Goal: Task Accomplishment & Management: Manage account settings

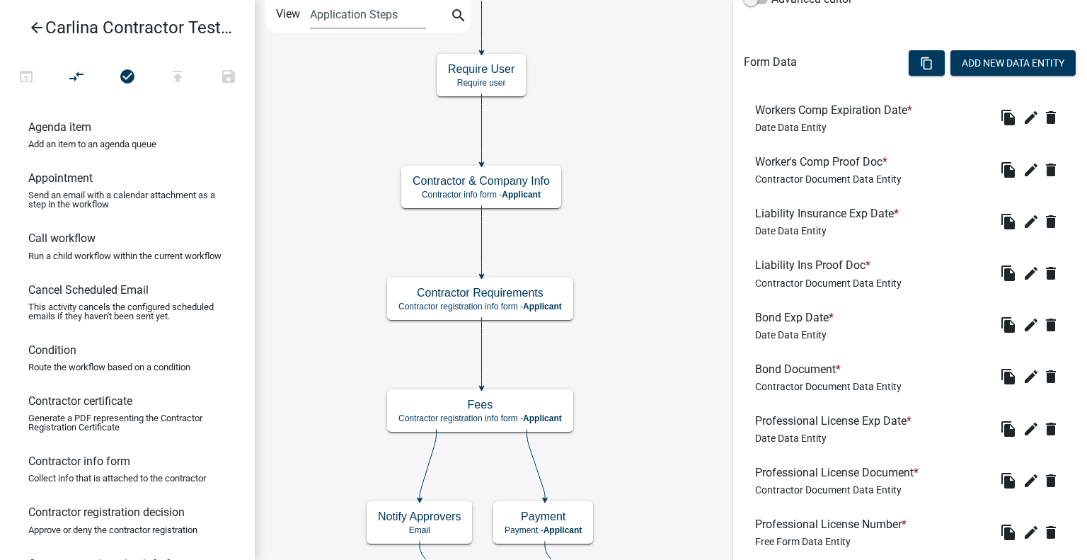
scroll to position [379, 0]
drag, startPoint x: 893, startPoint y: 162, endPoint x: 886, endPoint y: 156, distance: 9.5
click at [885, 156] on h6 "Worker's Comp Proof Doc *" at bounding box center [828, 162] width 147 height 13
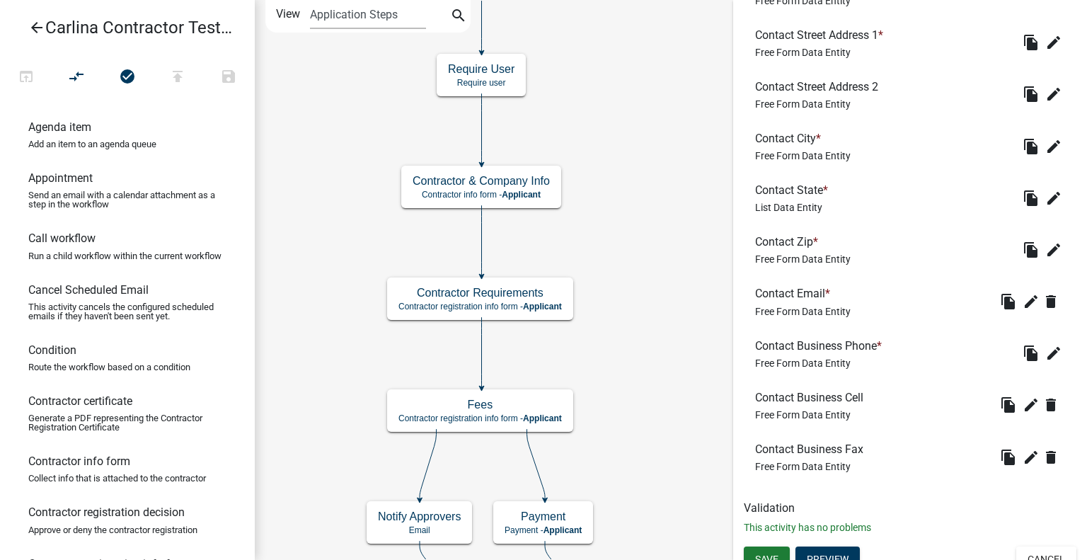
scroll to position [677, 0]
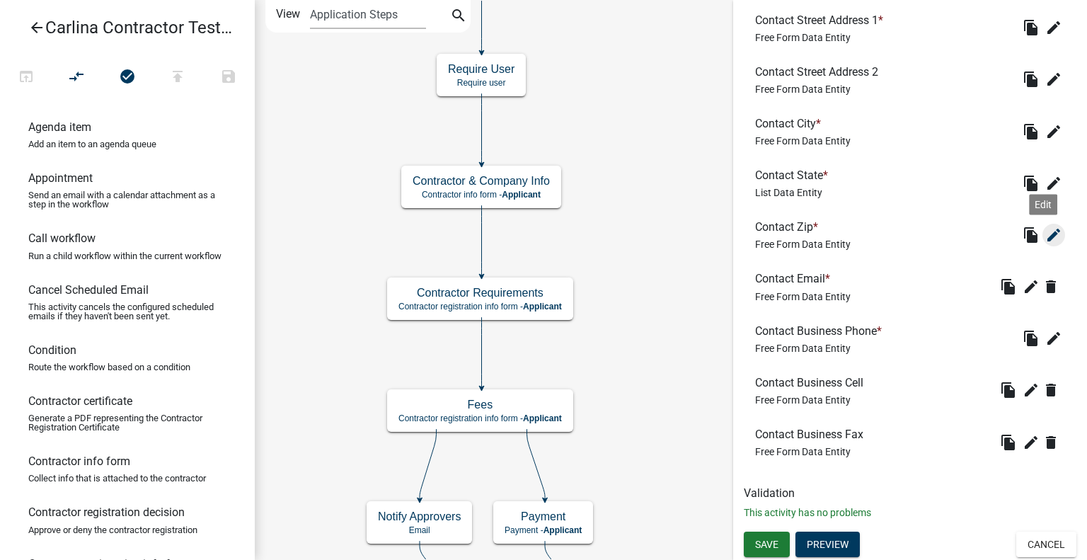
click at [1045, 236] on icon "edit" at bounding box center [1053, 234] width 17 height 17
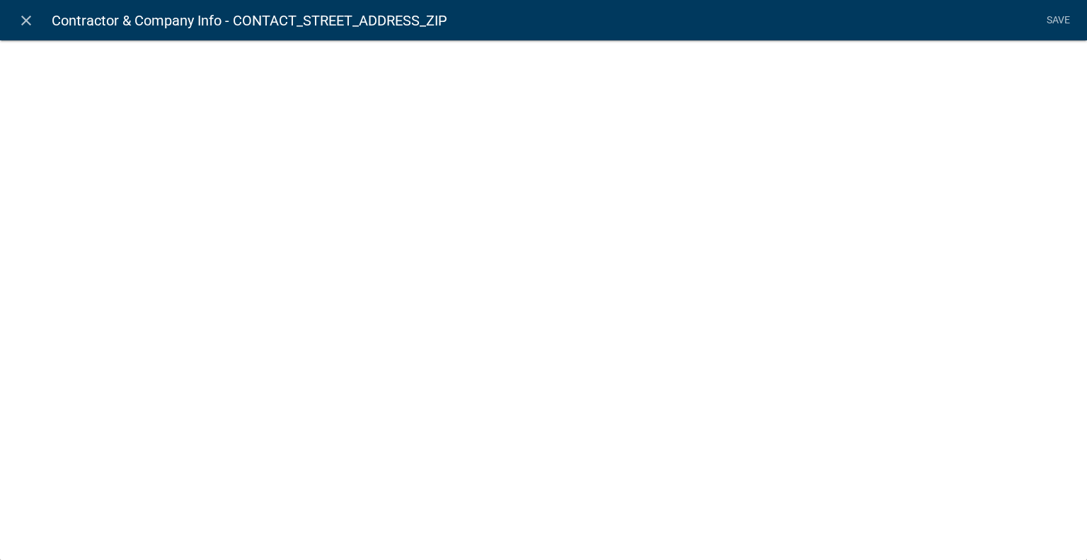
select select
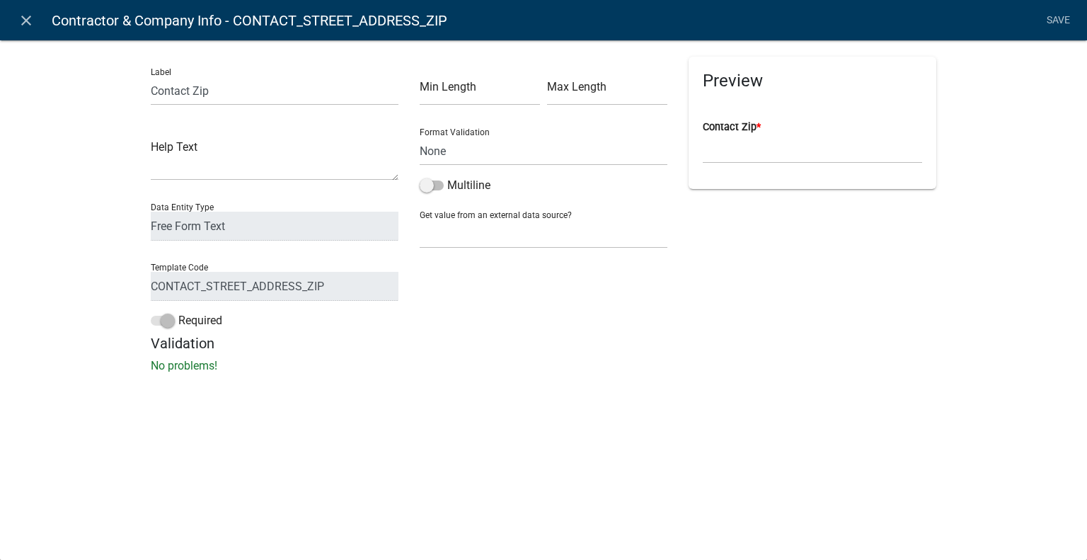
click at [141, 289] on div "Label Contact Zip Help Text Data Entity Type Free Form Text Display Entity Valu…" at bounding box center [274, 196] width 269 height 278
click at [316, 321] on div "Required" at bounding box center [274, 323] width 269 height 23
click at [340, 339] on h5 "Validation" at bounding box center [544, 343] width 786 height 17
click at [222, 93] on input "Contact Zip" at bounding box center [275, 90] width 248 height 29
click at [345, 337] on h5 "Validation" at bounding box center [544, 343] width 786 height 17
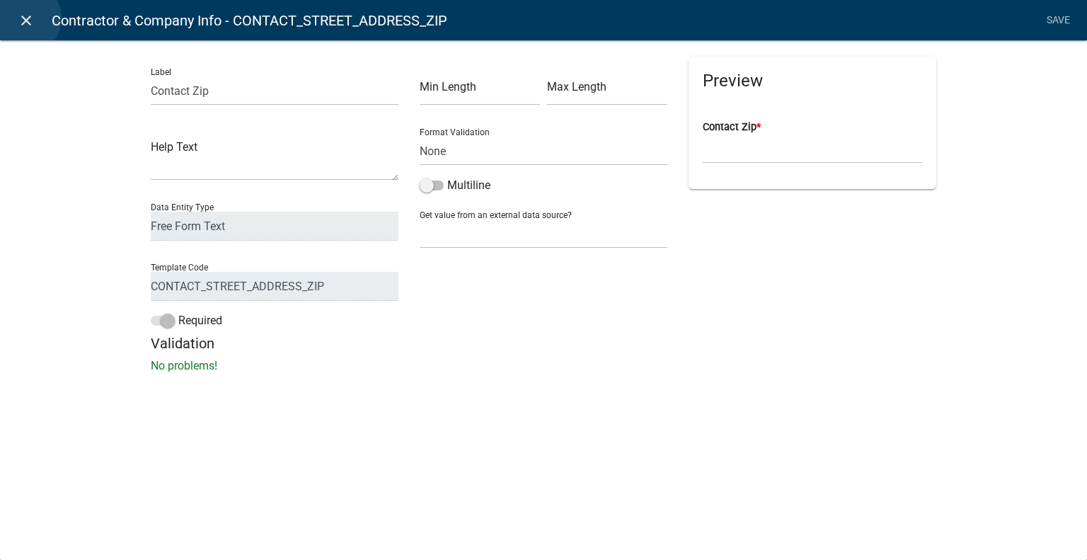
click at [25, 18] on icon "close" at bounding box center [26, 20] width 17 height 17
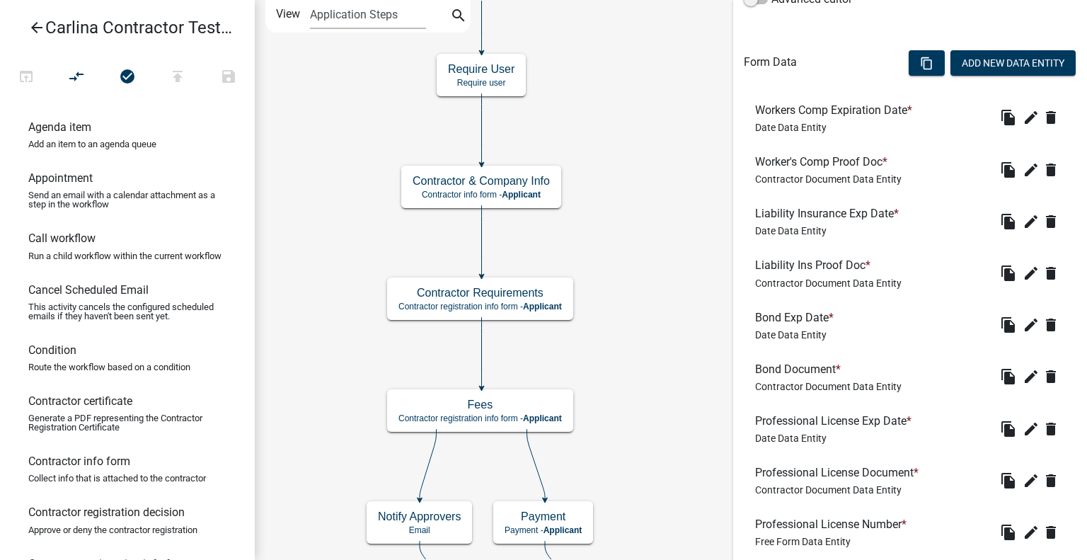
scroll to position [425, 0]
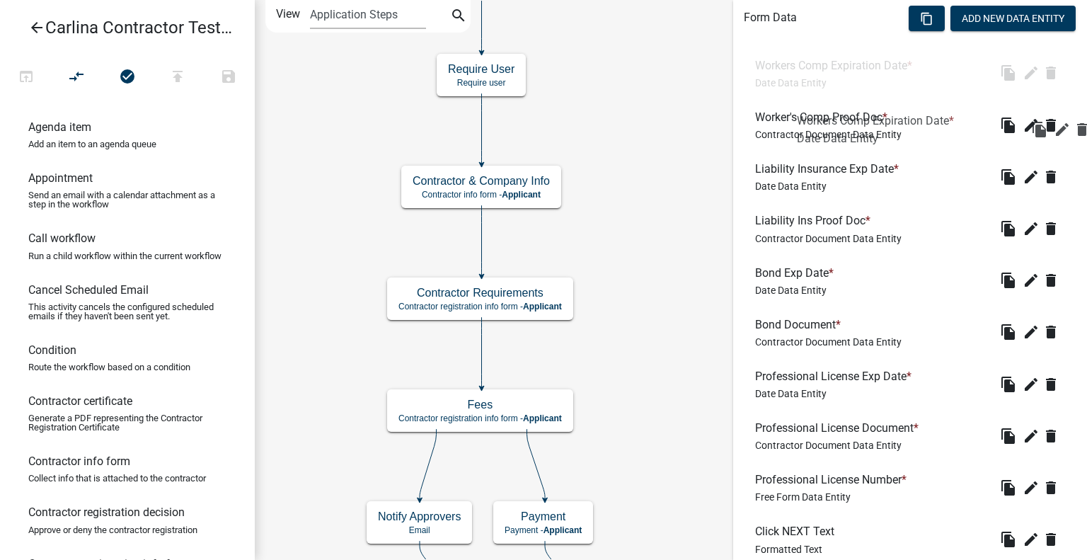
drag, startPoint x: 752, startPoint y: 65, endPoint x: 742, endPoint y: 94, distance: 30.9
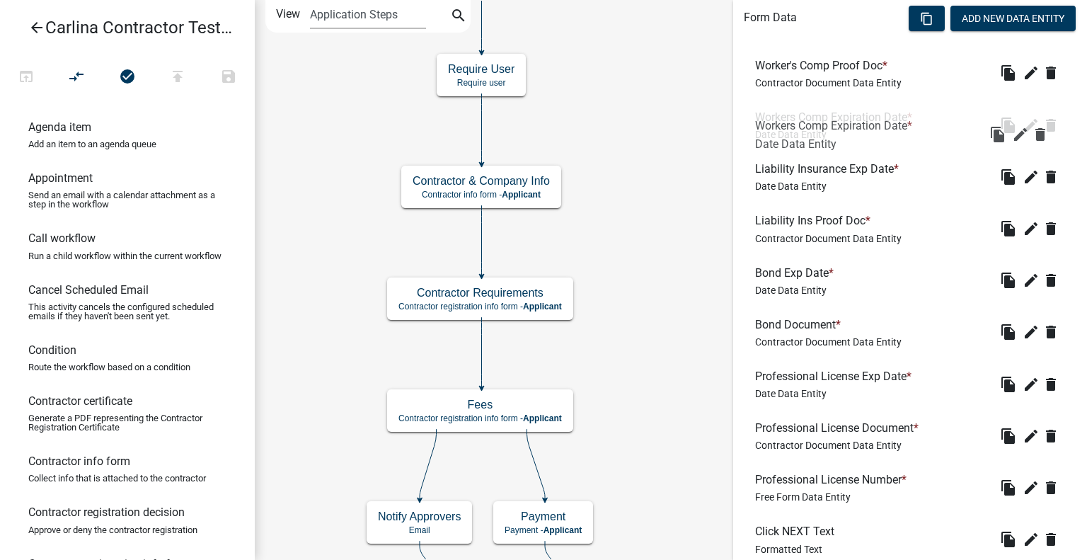
drag, startPoint x: 780, startPoint y: 121, endPoint x: 782, endPoint y: 133, distance: 12.2
click at [782, 133] on div "Workers Comp Expiration Date * Date Data Entity" at bounding box center [836, 124] width 163 height 29
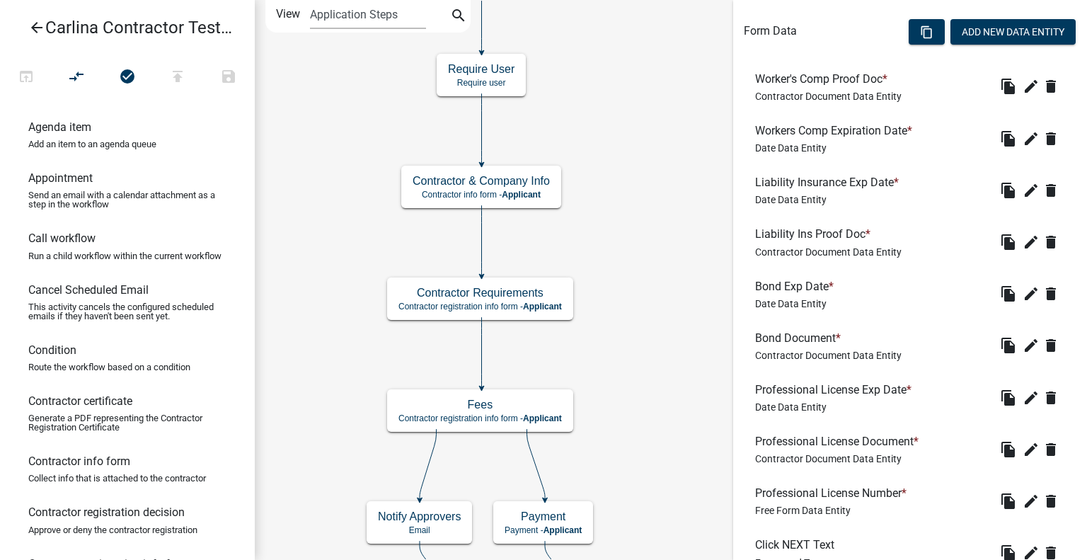
scroll to position [381, 0]
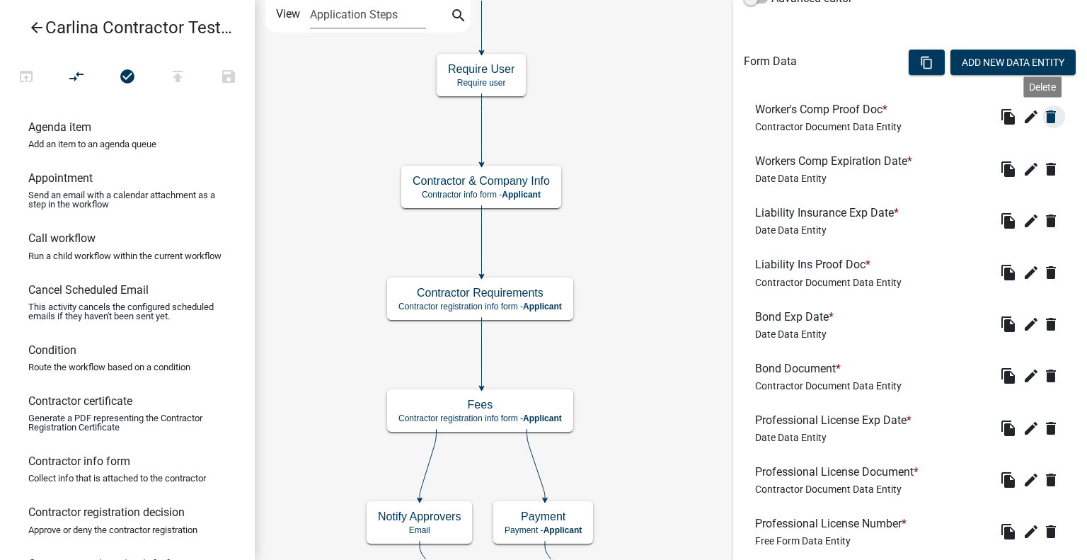
click at [1043, 115] on icon "delete" at bounding box center [1051, 116] width 17 height 17
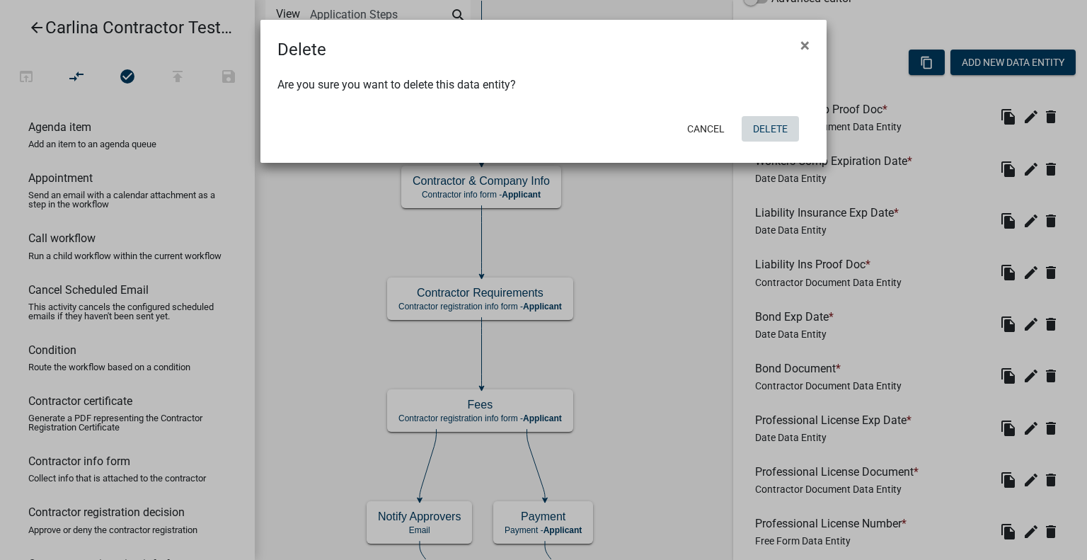
click at [764, 127] on button "Delete" at bounding box center [770, 128] width 57 height 25
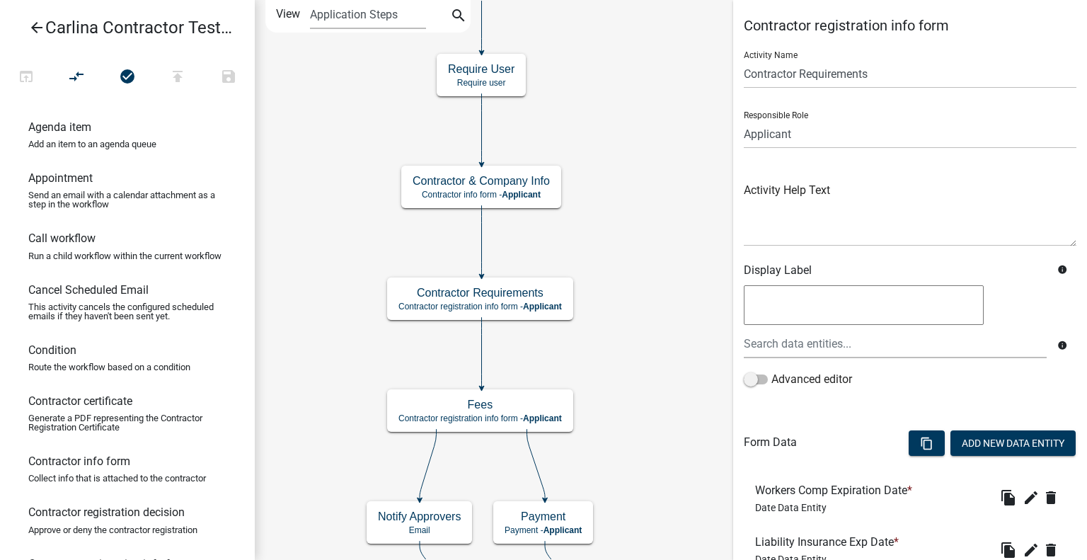
scroll to position [212, 0]
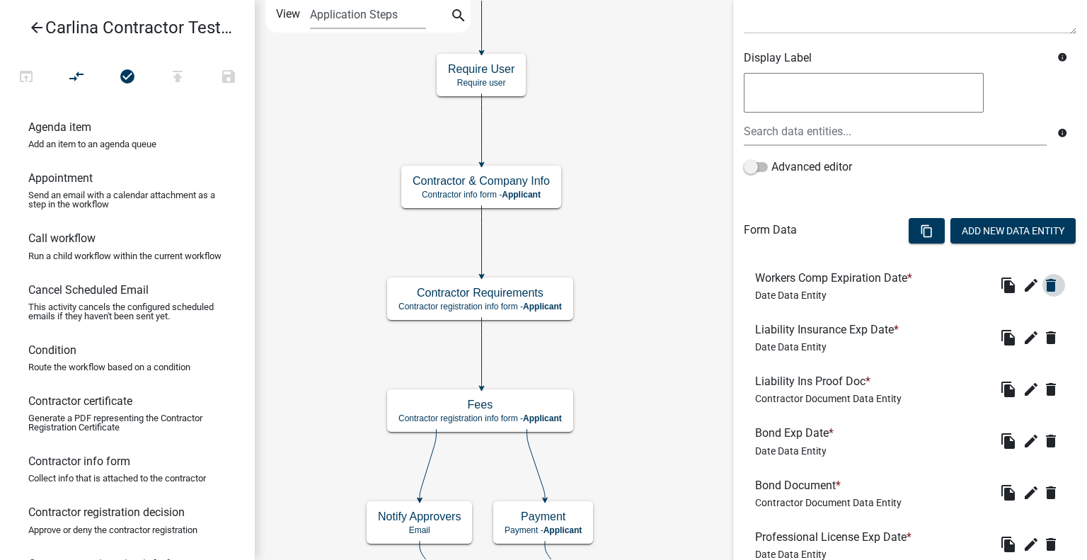
click at [1043, 287] on icon "delete" at bounding box center [1051, 285] width 17 height 17
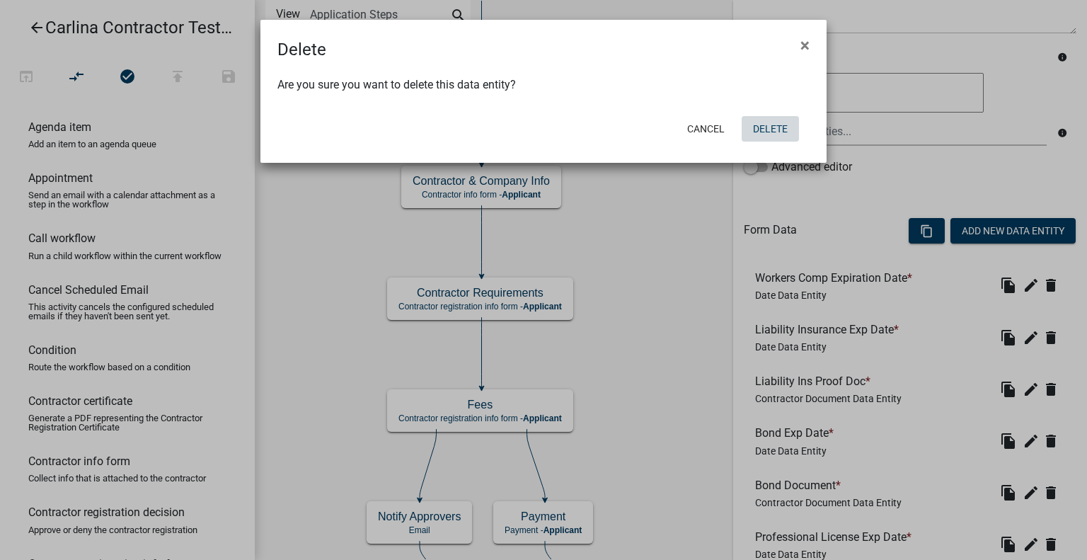
click at [780, 122] on button "Delete" at bounding box center [770, 128] width 57 height 25
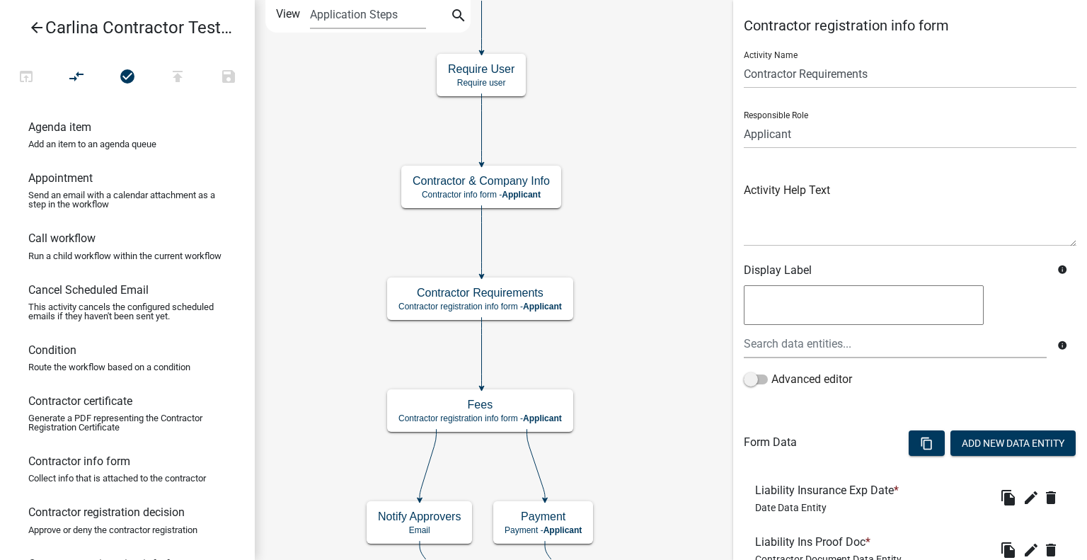
scroll to position [142, 0]
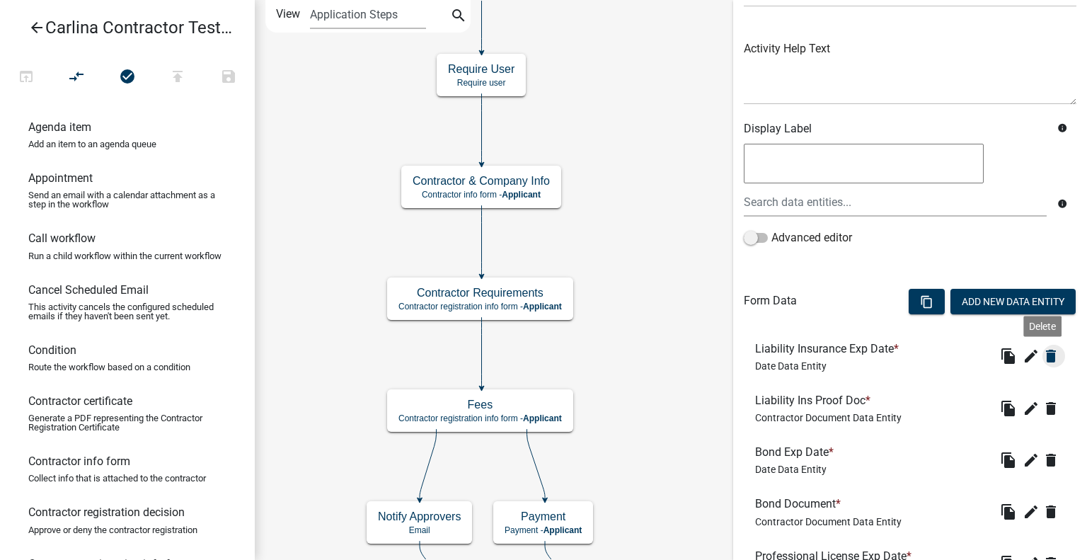
click at [1043, 354] on icon "delete" at bounding box center [1051, 356] width 17 height 17
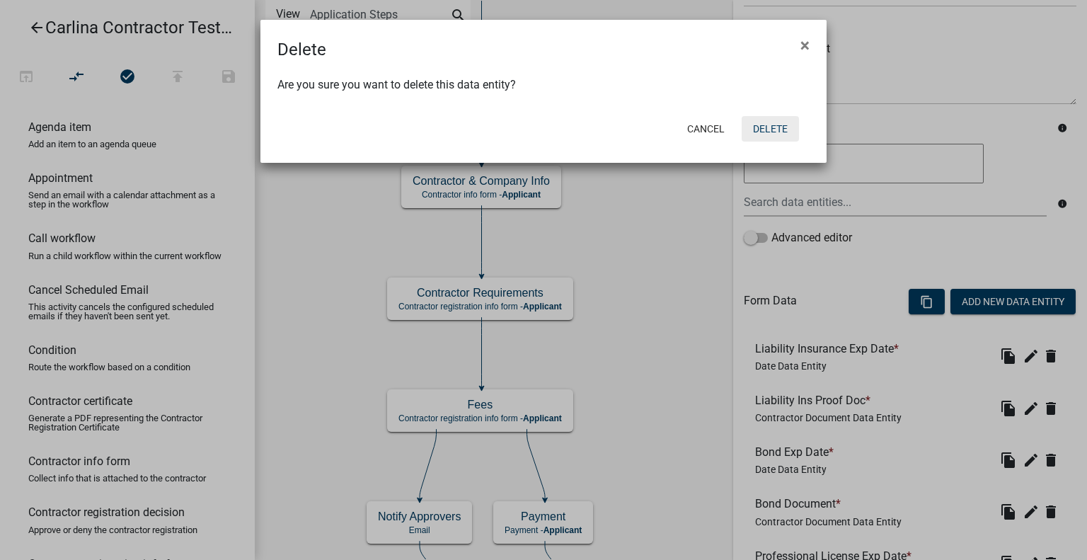
click at [767, 125] on button "Delete" at bounding box center [770, 128] width 57 height 25
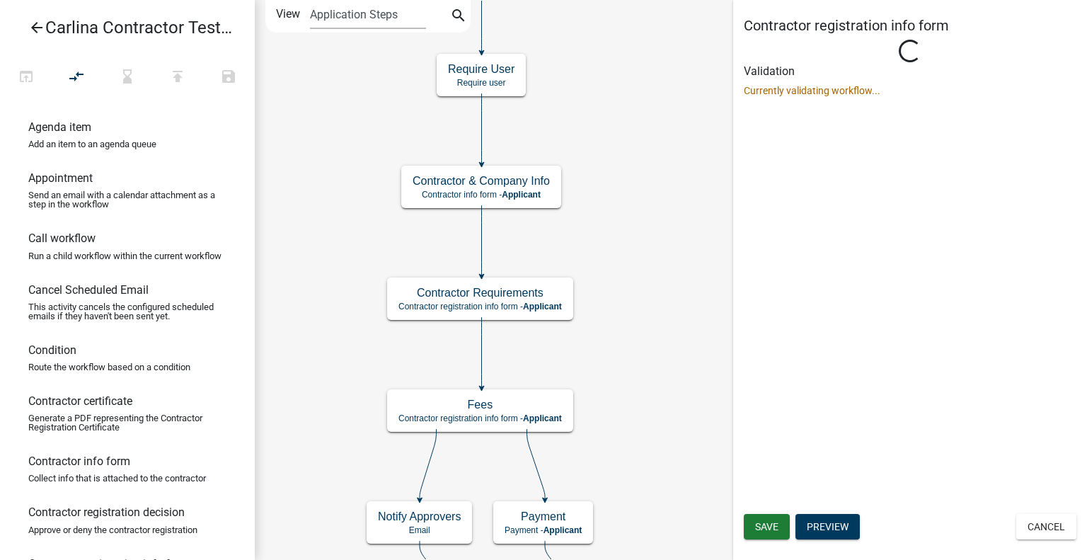
scroll to position [0, 0]
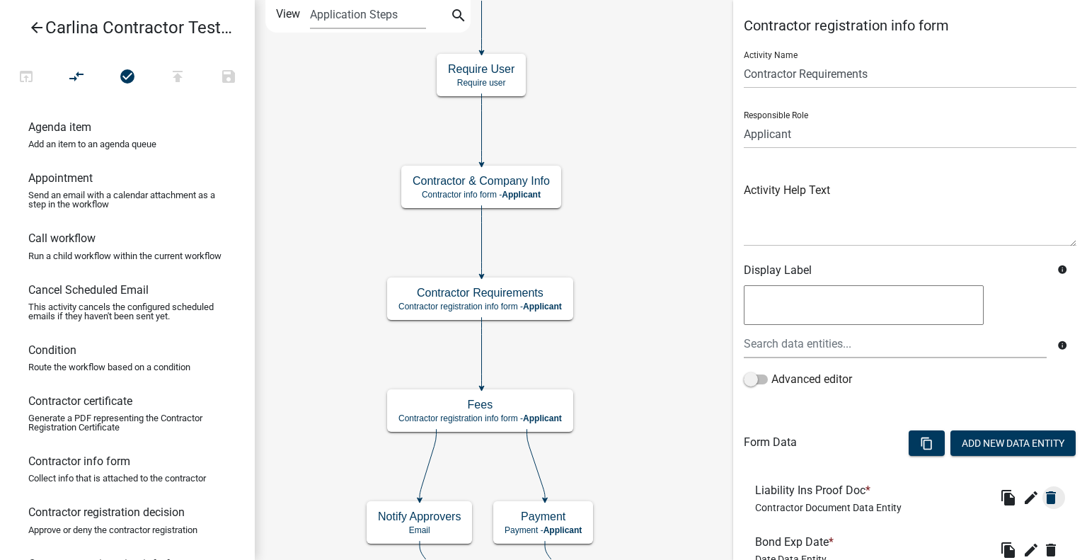
click at [1043, 489] on icon "delete" at bounding box center [1051, 497] width 17 height 17
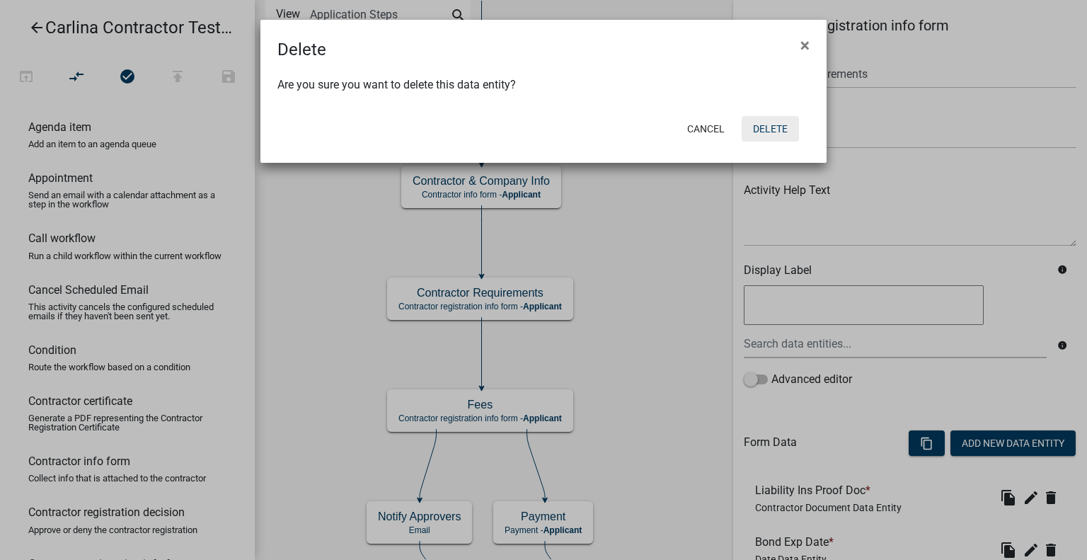
click at [788, 130] on button "Delete" at bounding box center [770, 128] width 57 height 25
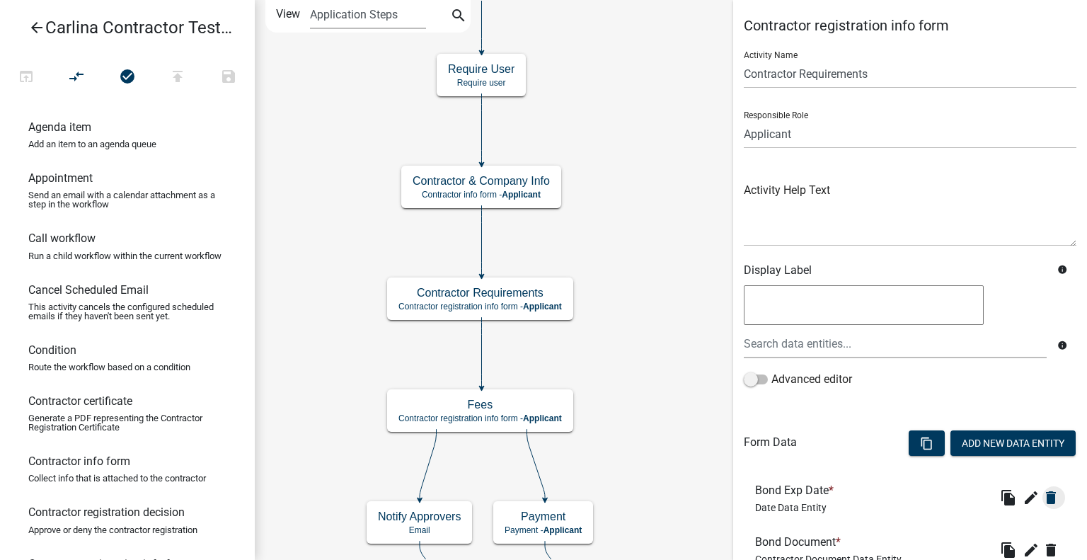
click at [1045, 503] on icon "delete" at bounding box center [1051, 497] width 17 height 17
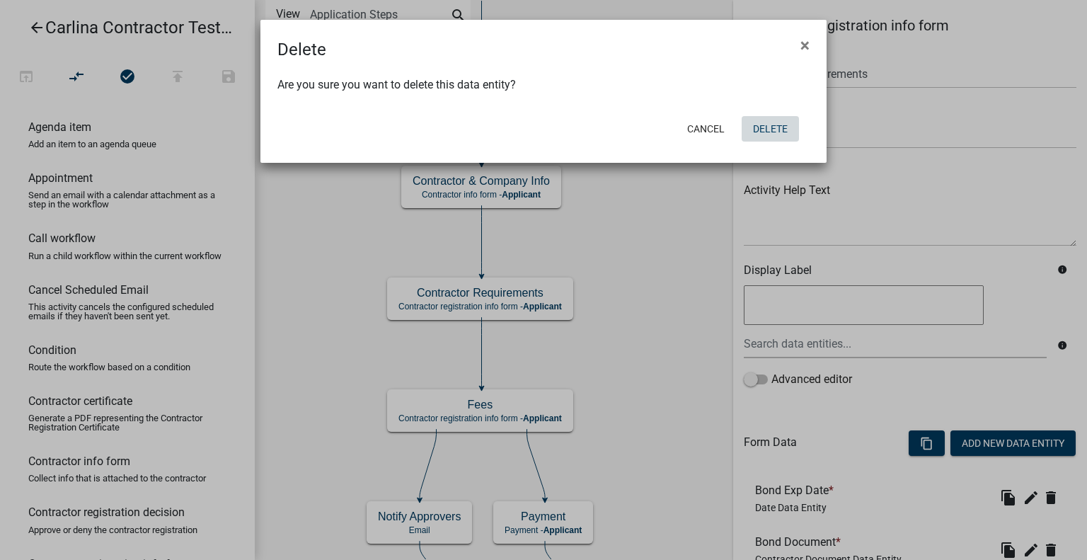
click at [767, 124] on button "Delete" at bounding box center [770, 128] width 57 height 25
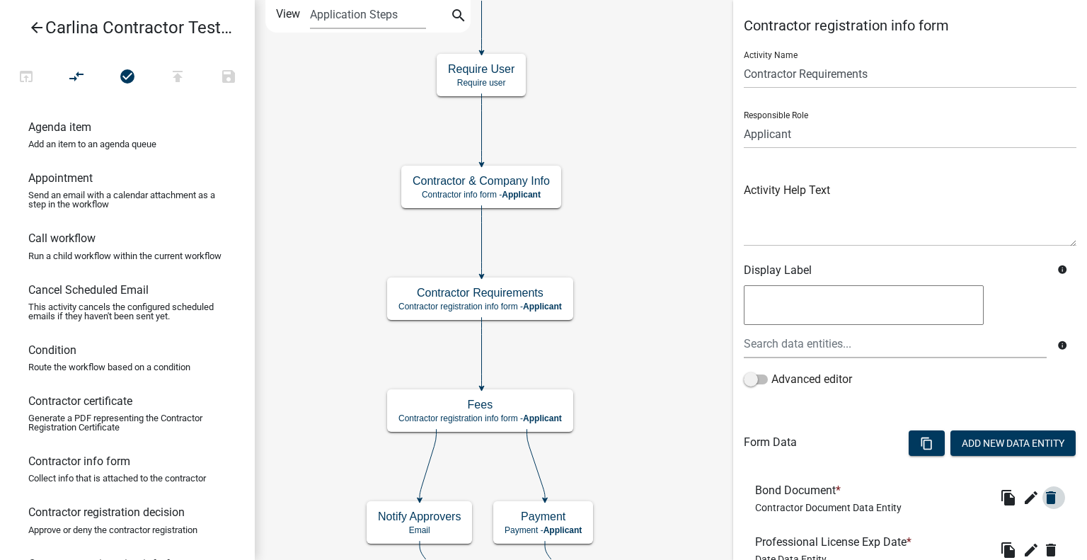
click at [1043, 496] on icon "delete" at bounding box center [1051, 497] width 17 height 17
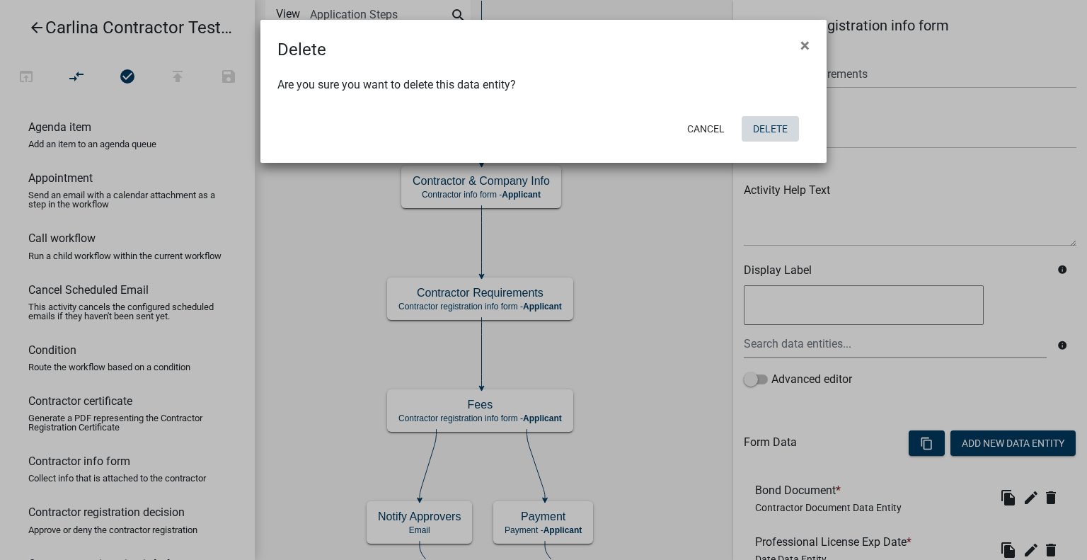
click at [773, 124] on button "Delete" at bounding box center [770, 128] width 57 height 25
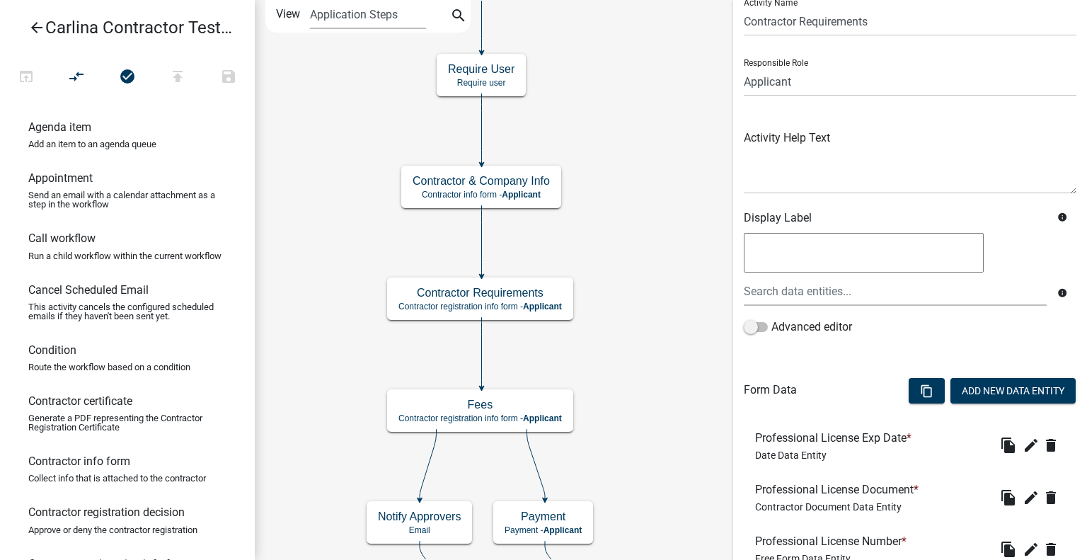
scroll to position [212, 0]
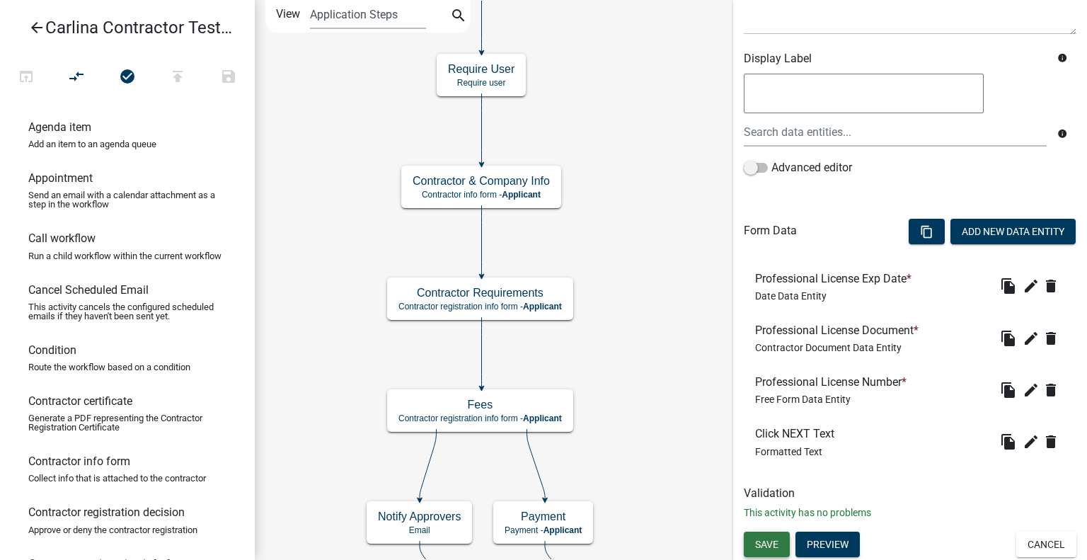
click at [764, 544] on span "Save" at bounding box center [766, 543] width 23 height 11
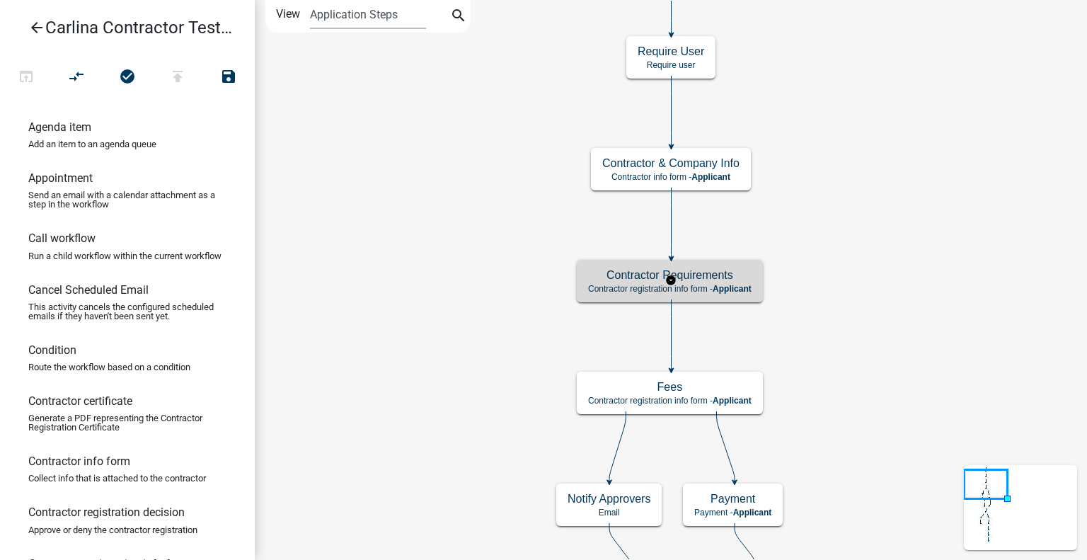
click at [722, 285] on span "Applicant" at bounding box center [732, 289] width 39 height 10
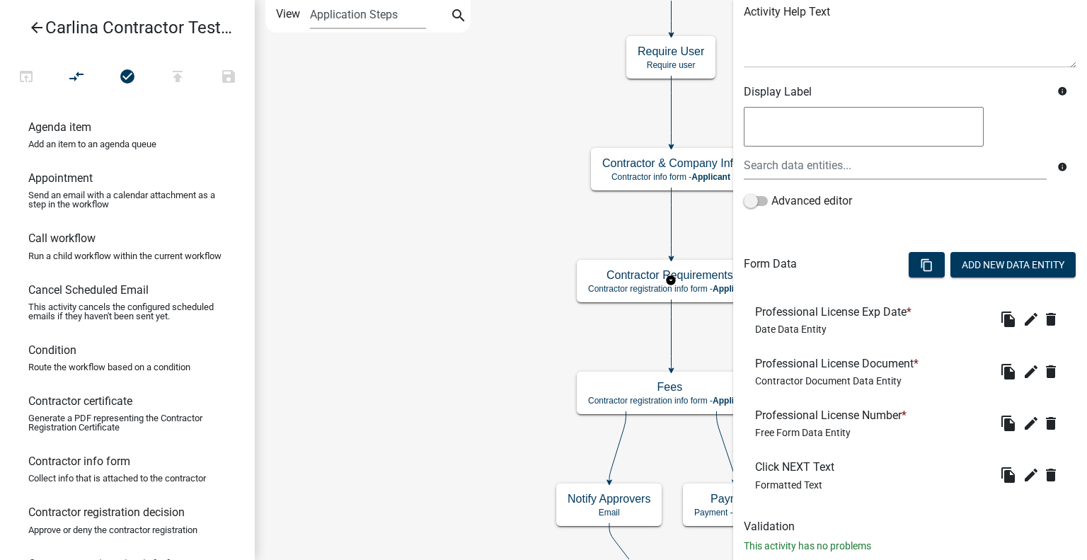
scroll to position [212, 0]
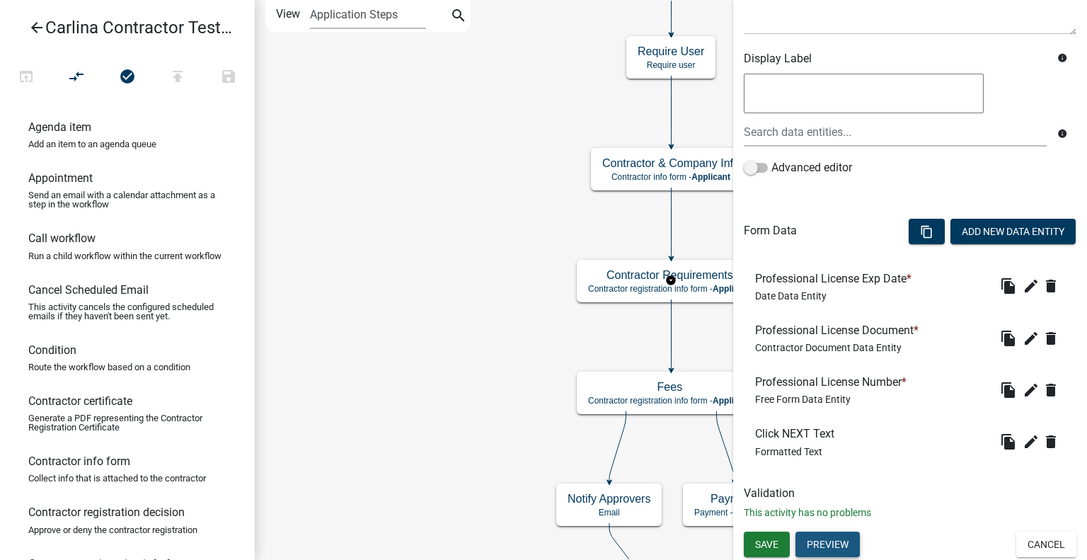
click at [833, 551] on button "Preview" at bounding box center [828, 544] width 64 height 25
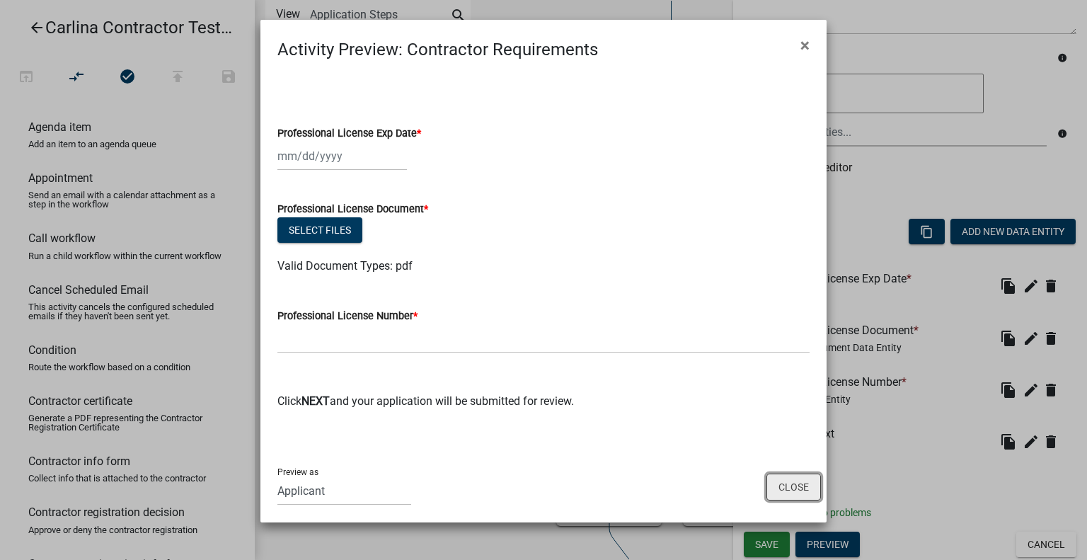
click at [792, 493] on button "Close" at bounding box center [794, 486] width 54 height 27
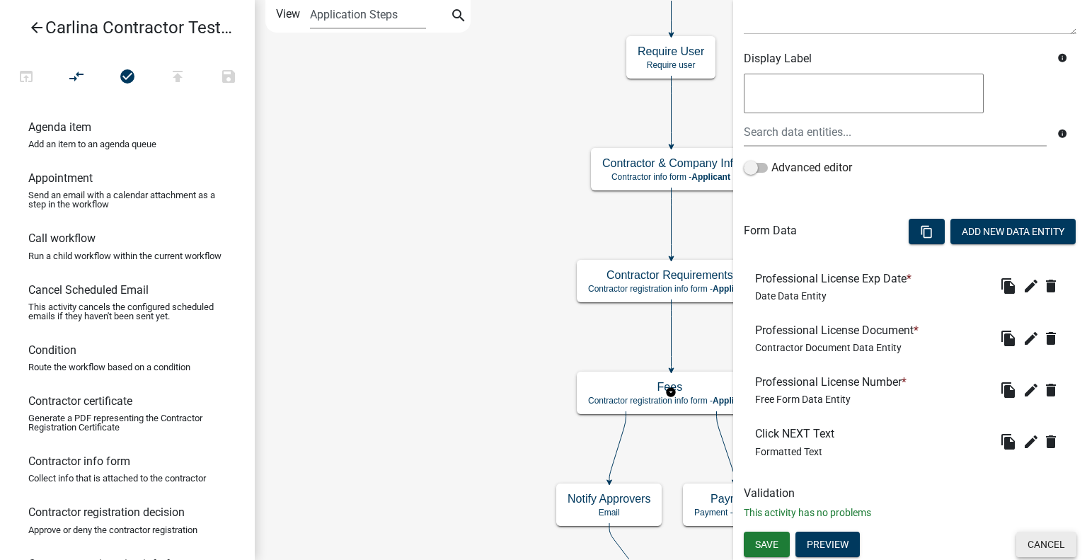
click at [1047, 544] on button "Cancel" at bounding box center [1046, 544] width 60 height 25
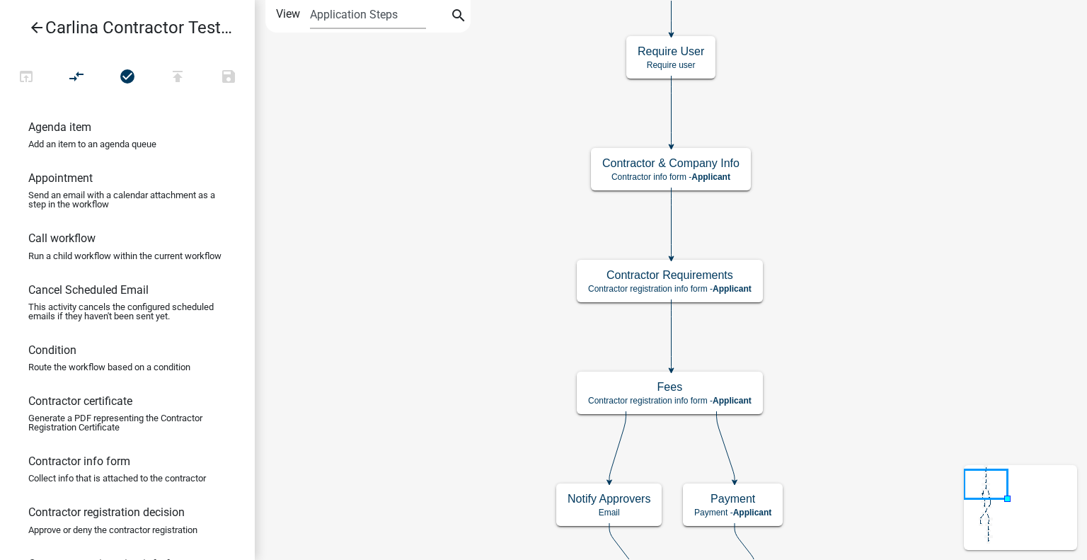
click at [40, 28] on icon "arrow_back" at bounding box center [36, 29] width 17 height 20
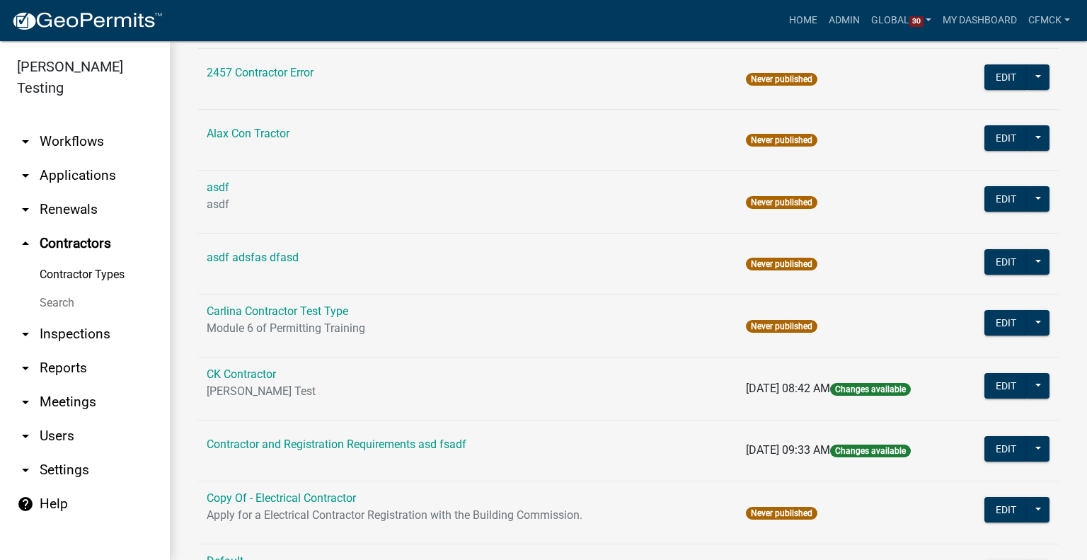
scroll to position [212, 0]
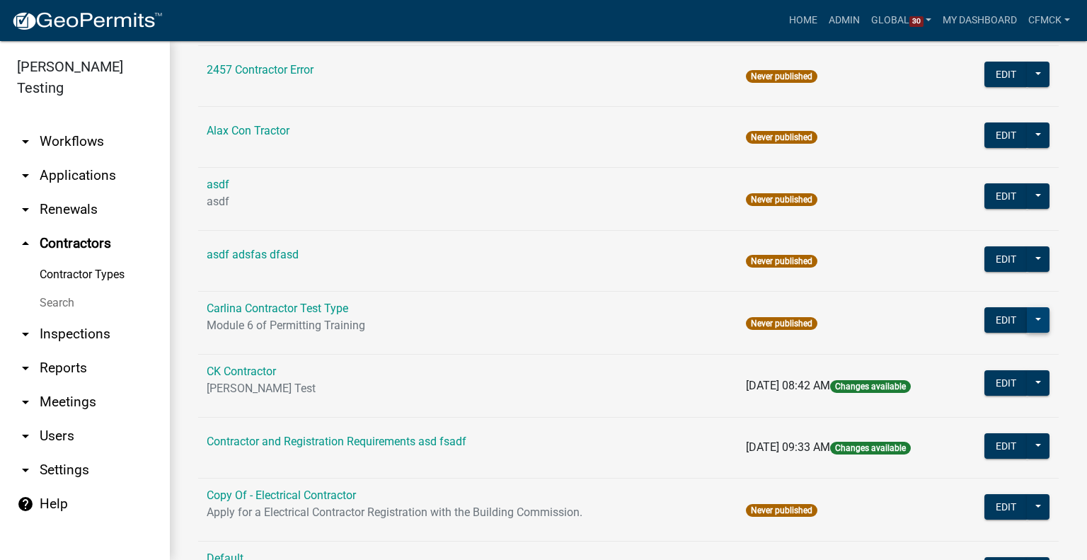
click at [1032, 324] on button at bounding box center [1038, 319] width 23 height 25
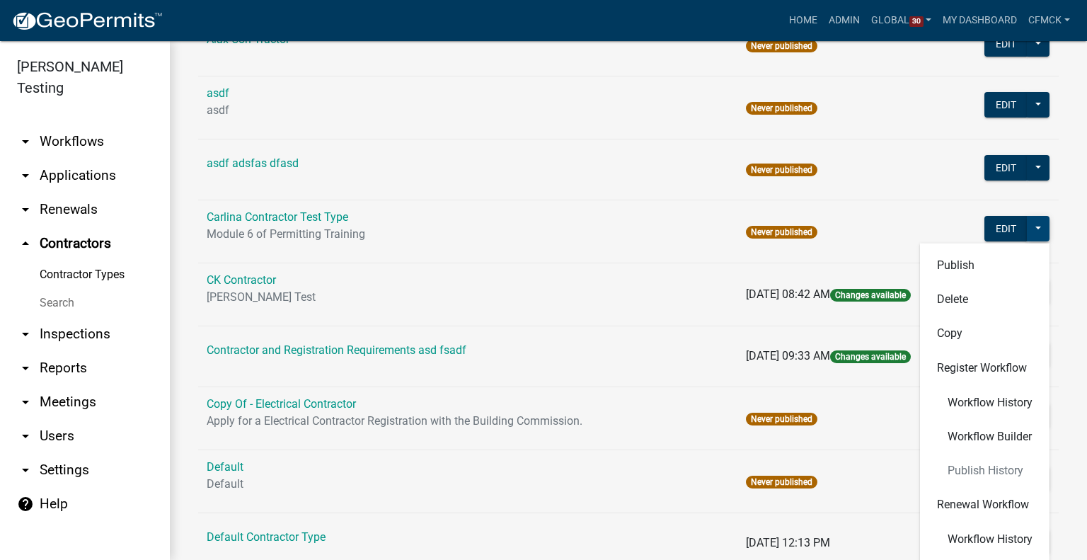
scroll to position [283, 0]
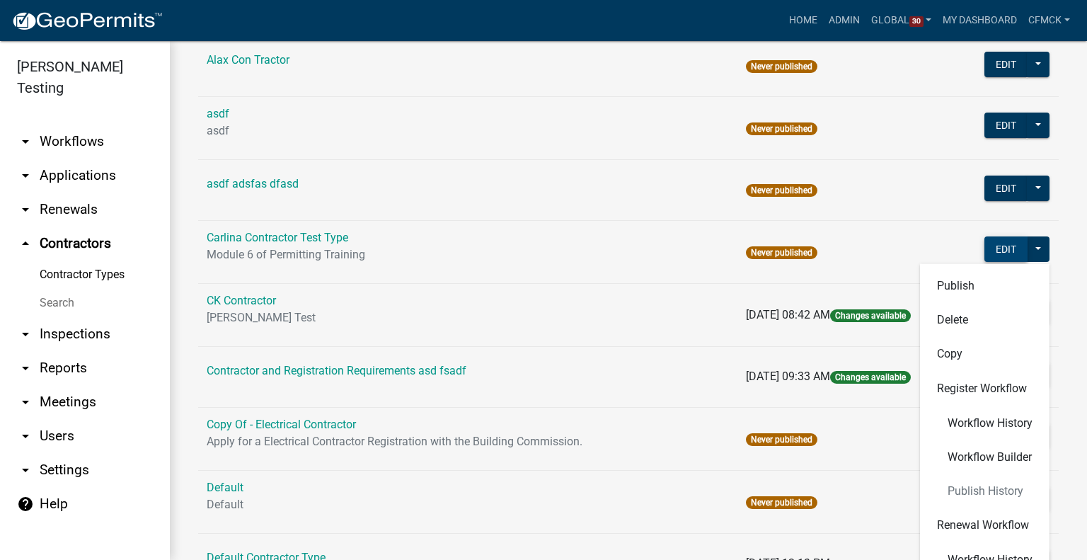
click at [902, 226] on td "Never published" at bounding box center [847, 251] width 220 height 63
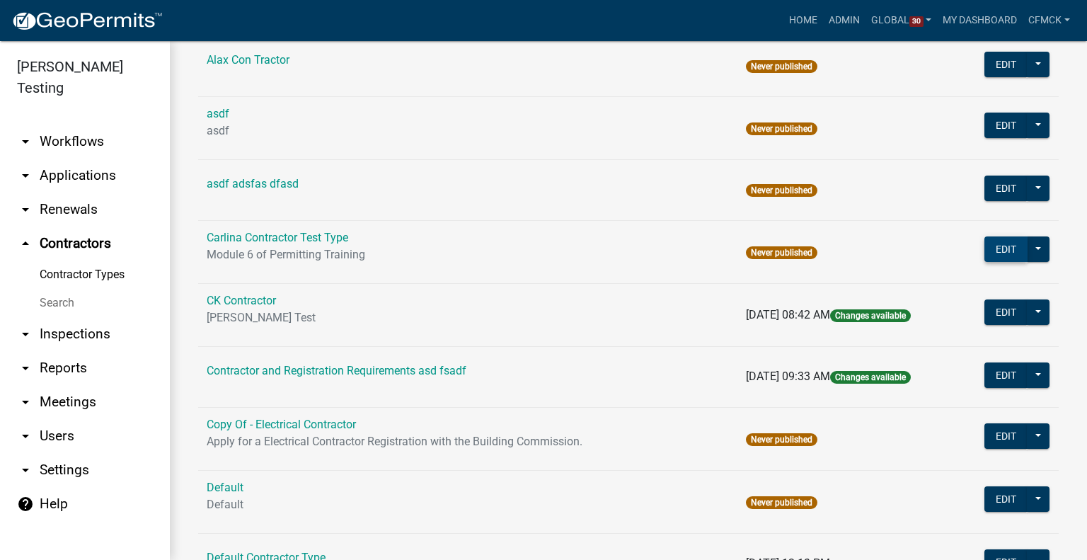
click at [991, 245] on button "Edit" at bounding box center [1006, 248] width 43 height 25
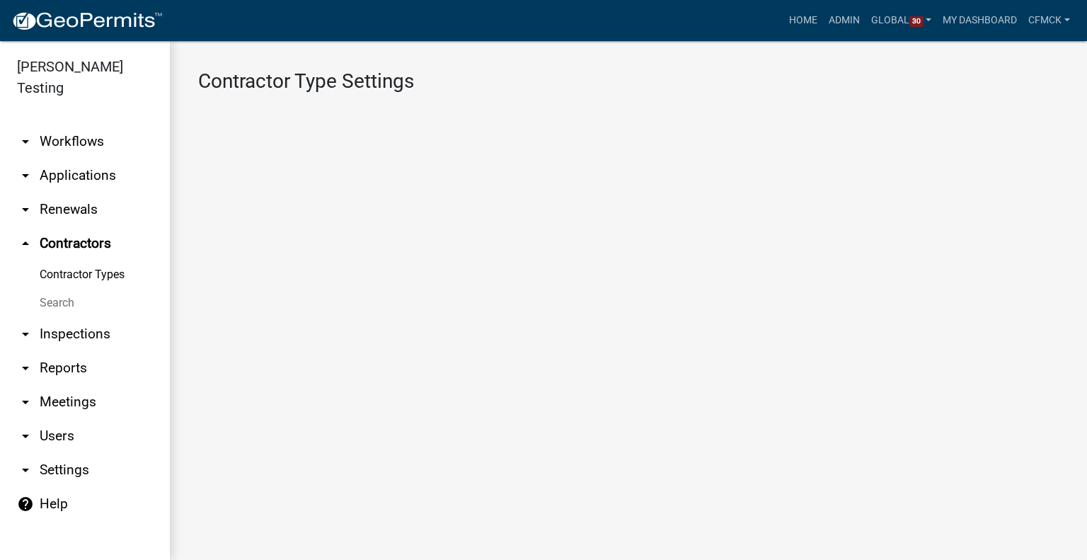
select select "4: b748f019-82c2-45bc-8874-d2e8f736f314"
select select "1: b798264d-217c-4581-98de-27d3ae90d6db"
select select "1: Object"
select select
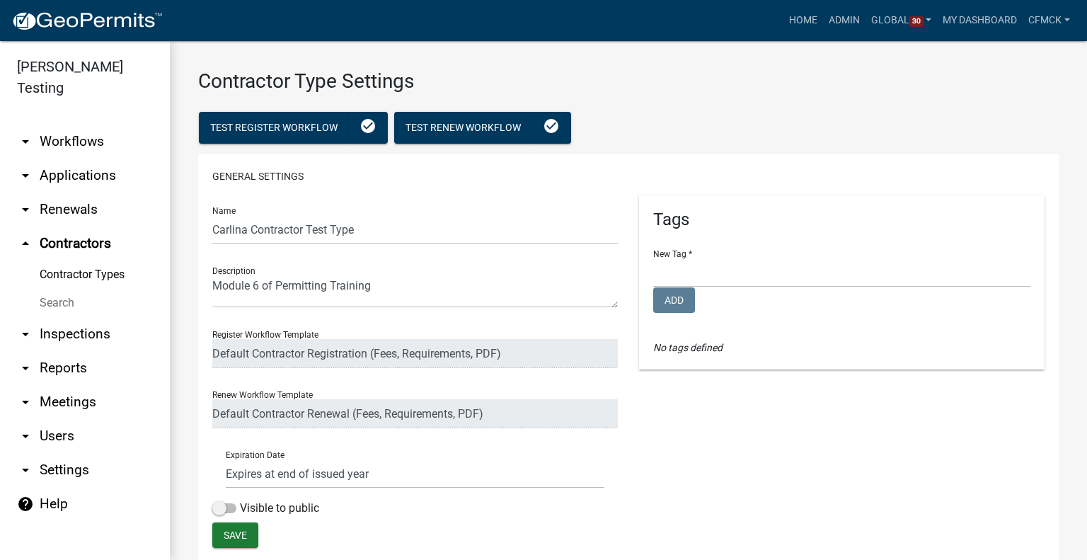
click at [80, 260] on link "Contractor Types" at bounding box center [85, 274] width 170 height 28
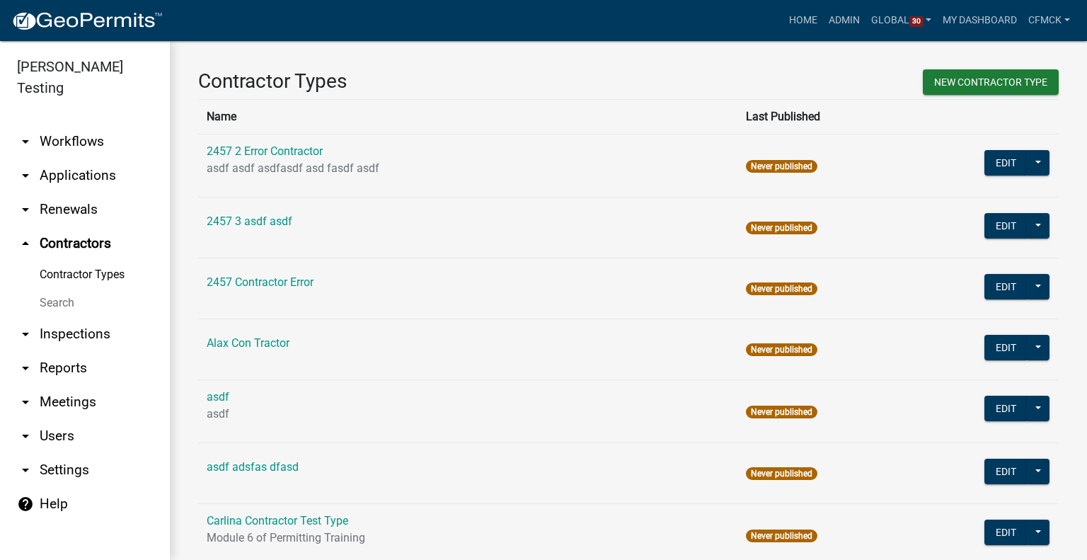
scroll to position [283, 0]
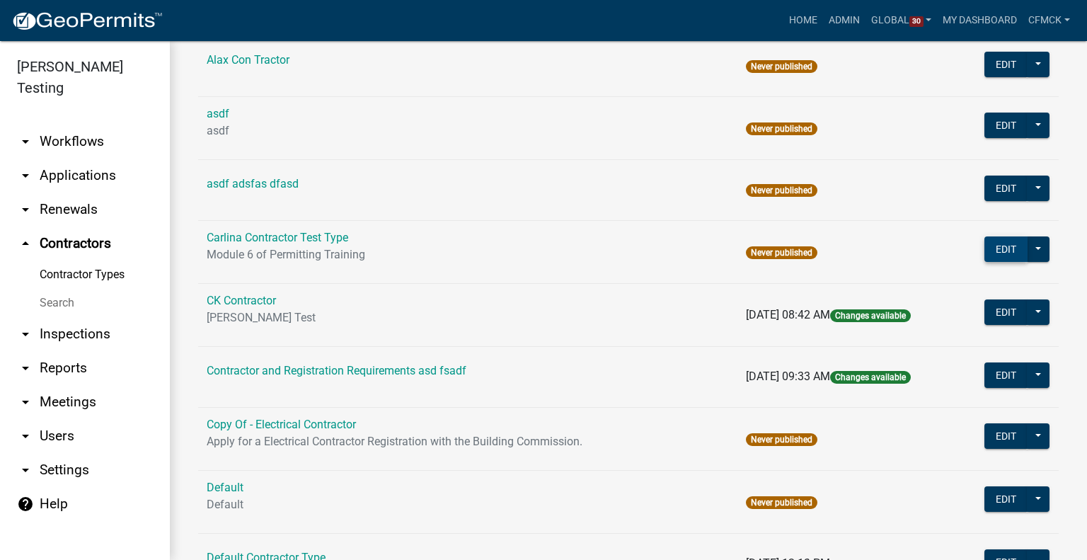
click at [994, 247] on button "Edit" at bounding box center [1006, 248] width 43 height 25
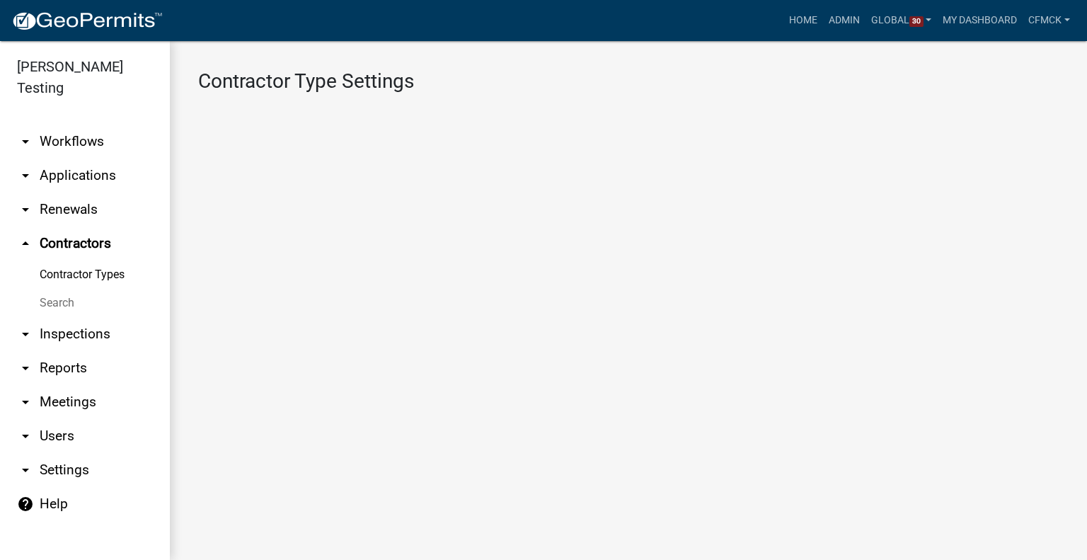
select select "4: b748f019-82c2-45bc-8874-d2e8f736f314"
select select "1: b798264d-217c-4581-98de-27d3ae90d6db"
select select "1: Object"
select select
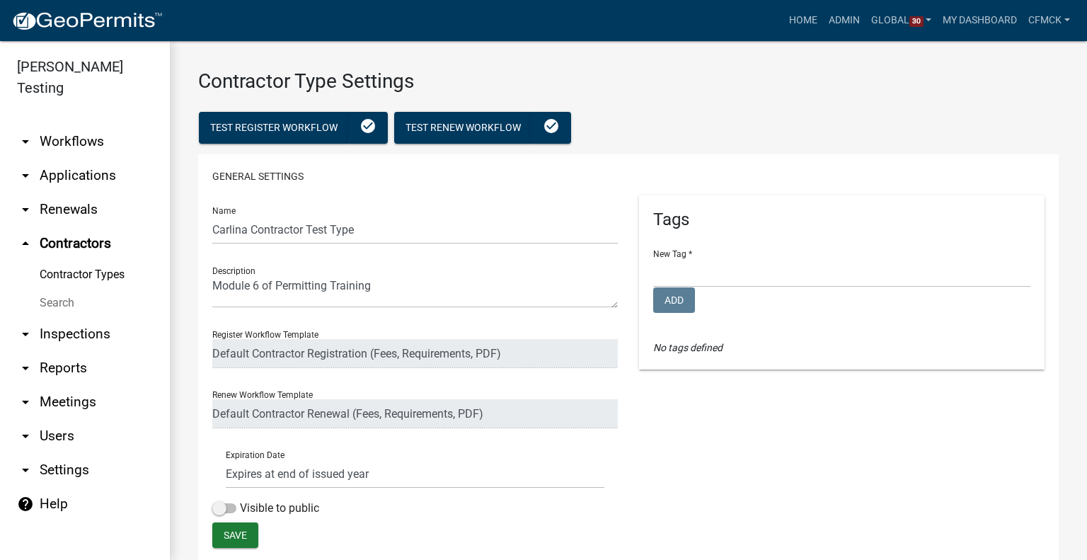
click at [93, 260] on link "Contractor Types" at bounding box center [85, 274] width 170 height 28
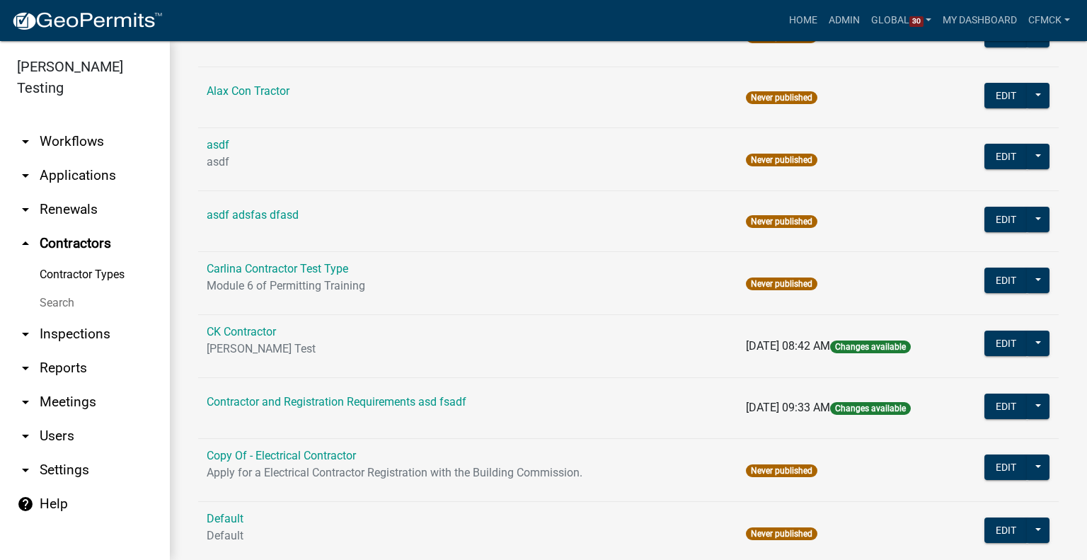
scroll to position [354, 0]
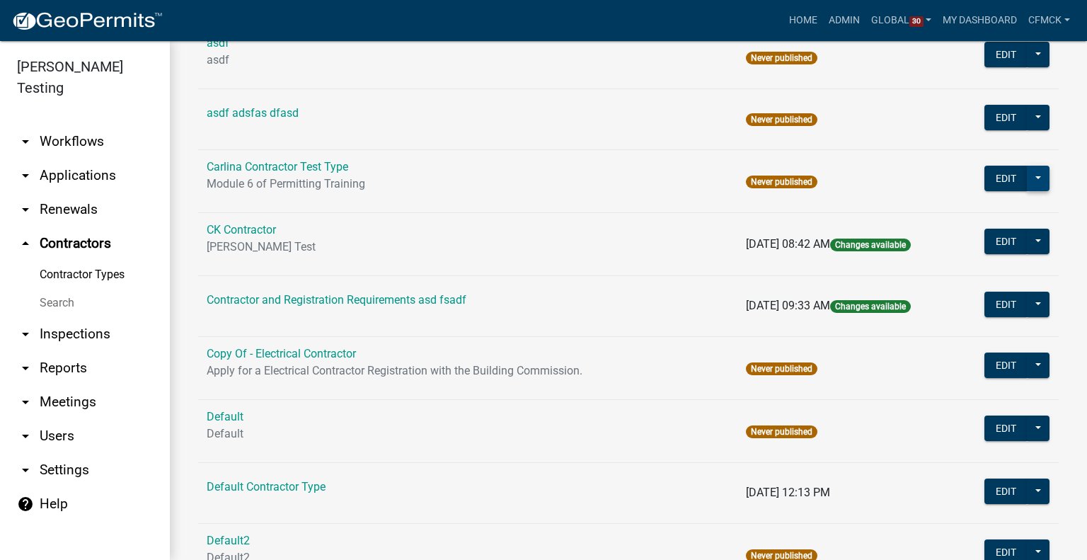
click at [1033, 176] on button at bounding box center [1038, 178] width 23 height 25
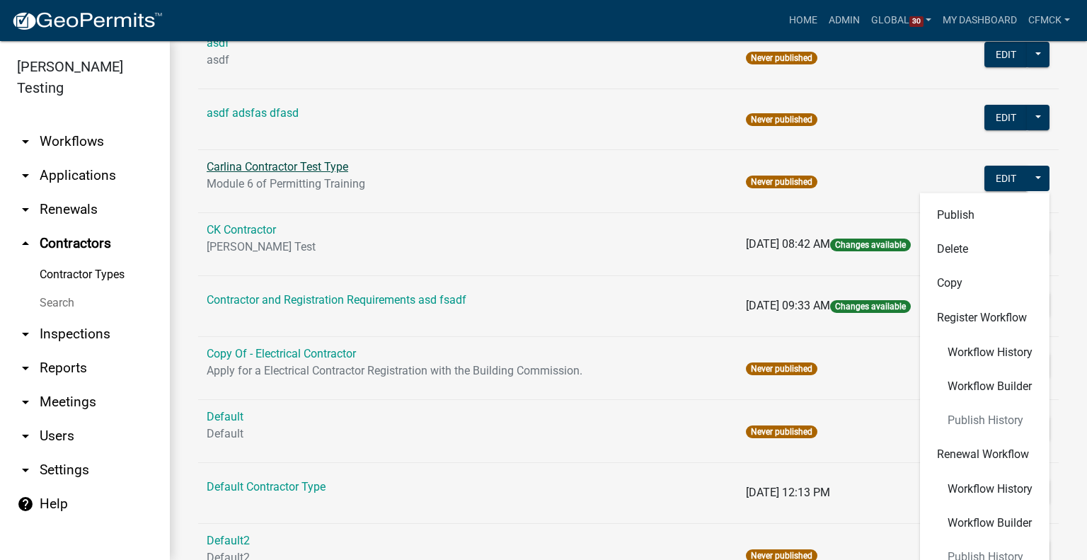
click at [272, 166] on link "Carlina Contractor Test Type" at bounding box center [278, 166] width 142 height 13
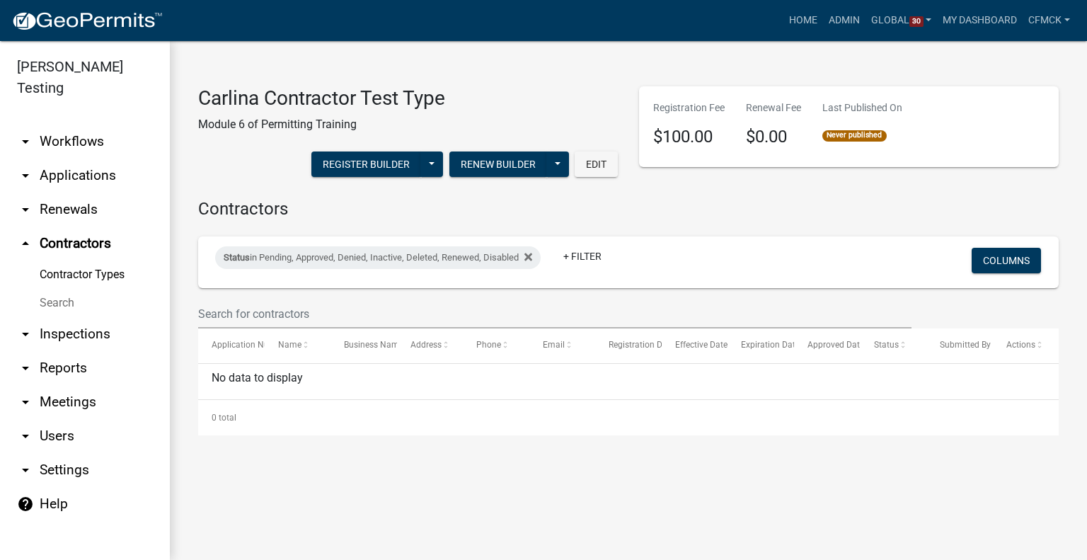
click at [272, 166] on div "Register Builder Publish History Renew Builder Publish History Edit" at bounding box center [408, 165] width 420 height 43
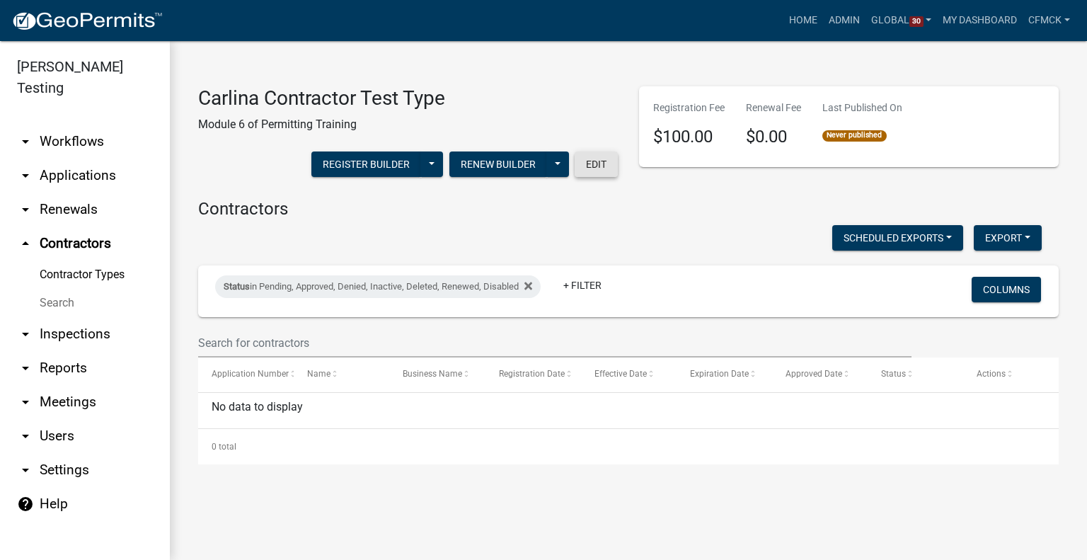
click at [599, 163] on button "Edit" at bounding box center [596, 163] width 43 height 25
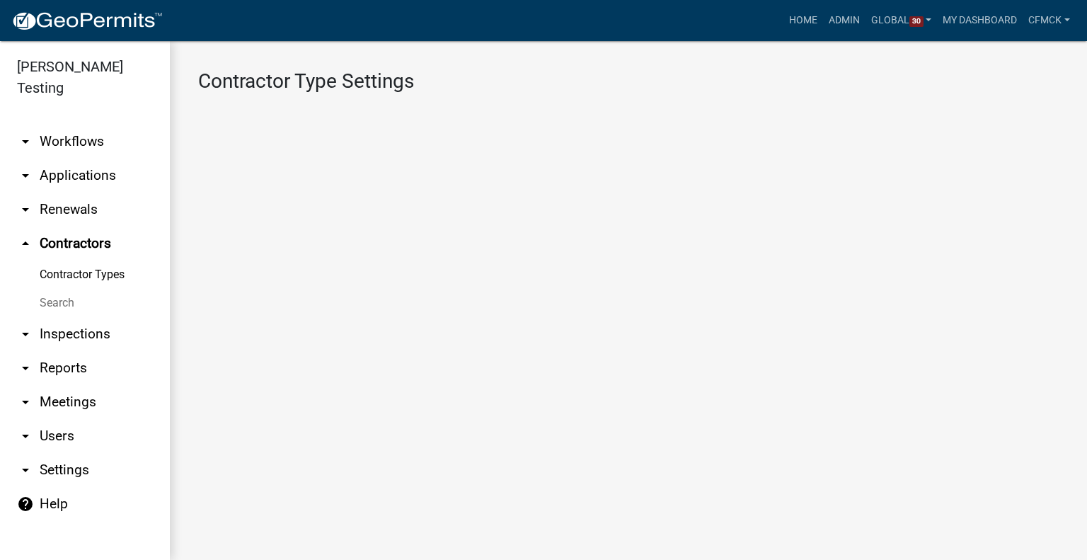
select select "4: b748f019-82c2-45bc-8874-d2e8f736f314"
select select "1: b798264d-217c-4581-98de-27d3ae90d6db"
select select "1: Object"
select select
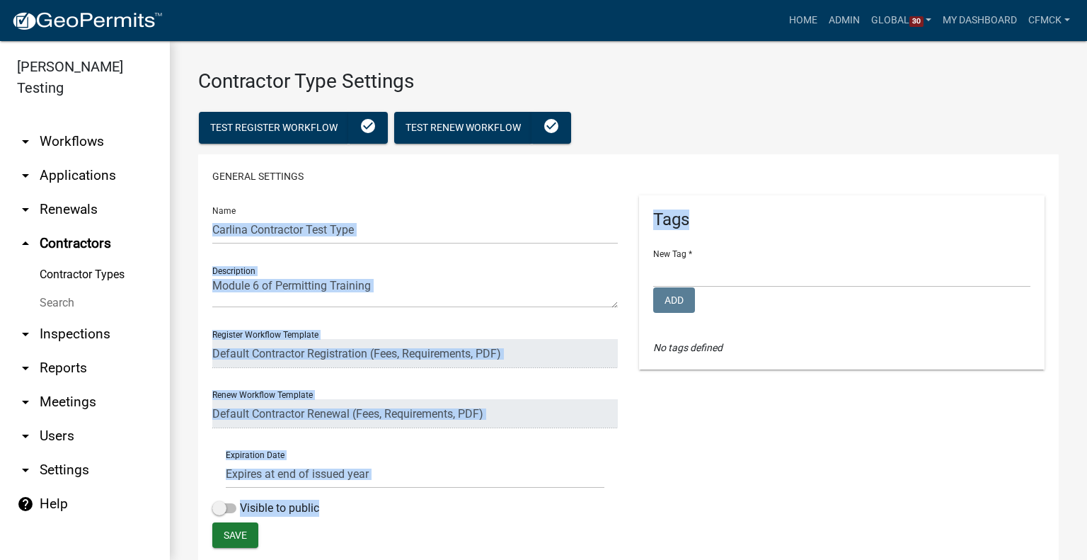
drag, startPoint x: 616, startPoint y: 194, endPoint x: 695, endPoint y: 233, distance: 88.3
click at [695, 233] on div "General Settings Name Carlina Contractor Test Type Description Register Workflo…" at bounding box center [628, 357] width 861 height 406
click at [704, 229] on h5 "Tags" at bounding box center [841, 219] width 377 height 21
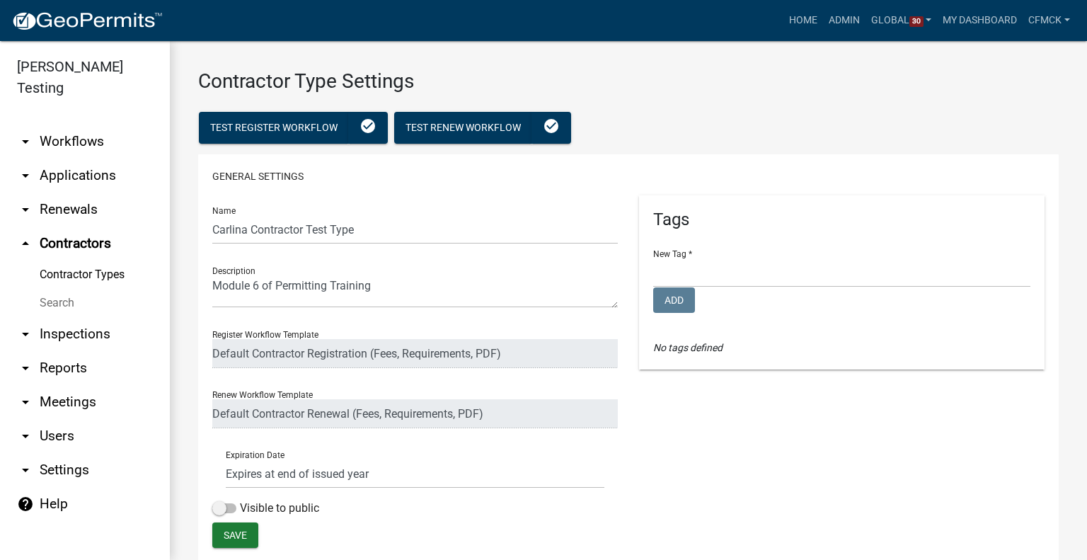
click at [51, 487] on link "help Help" at bounding box center [85, 504] width 170 height 34
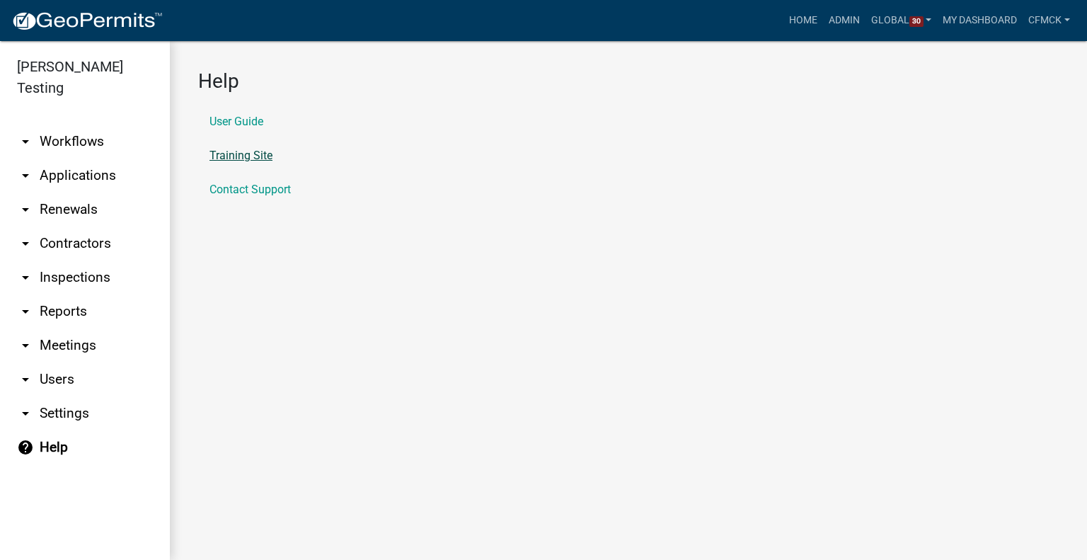
click at [251, 157] on link "Training Site" at bounding box center [240, 155] width 63 height 11
